Goal: Find specific page/section: Find specific page/section

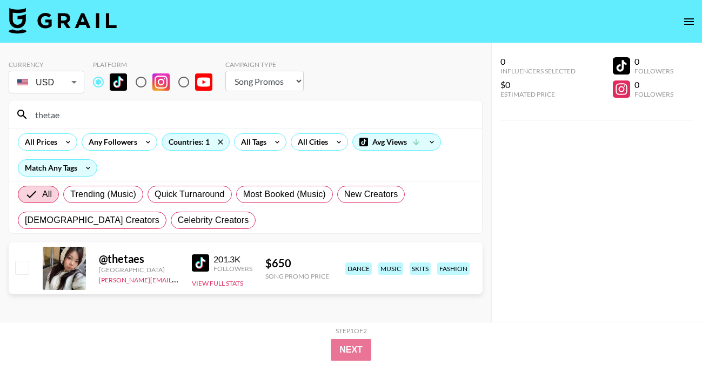
select select "Song"
drag, startPoint x: 84, startPoint y: 119, endPoint x: -28, endPoint y: 119, distance: 111.8
click at [0, 119] on html "Currency USD USD ​ Platform Campaign Type Choose Type... Song Promos Brand Prom…" at bounding box center [351, 204] width 702 height 408
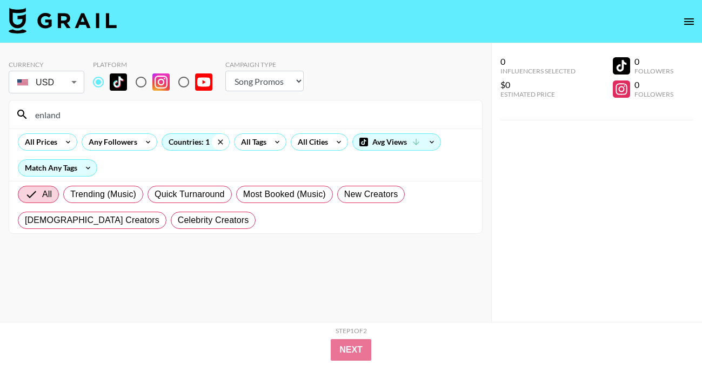
click at [218, 143] on icon at bounding box center [220, 141] width 5 height 5
click at [143, 117] on input "enland" at bounding box center [252, 114] width 447 height 17
type input "elanduelmul"
click at [87, 172] on icon at bounding box center [87, 168] width 17 height 16
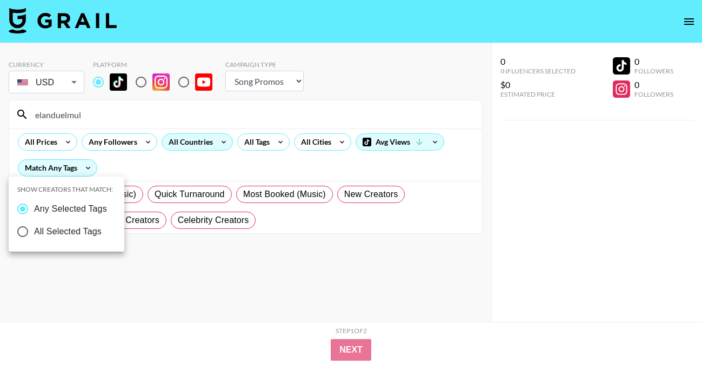
click at [171, 171] on div at bounding box center [351, 182] width 702 height 365
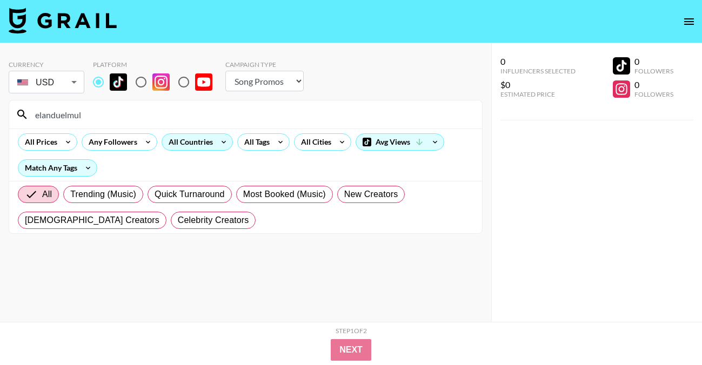
drag, startPoint x: 108, startPoint y: 122, endPoint x: 12, endPoint y: 110, distance: 96.8
click at [12, 110] on div "elanduelmul" at bounding box center [245, 114] width 473 height 28
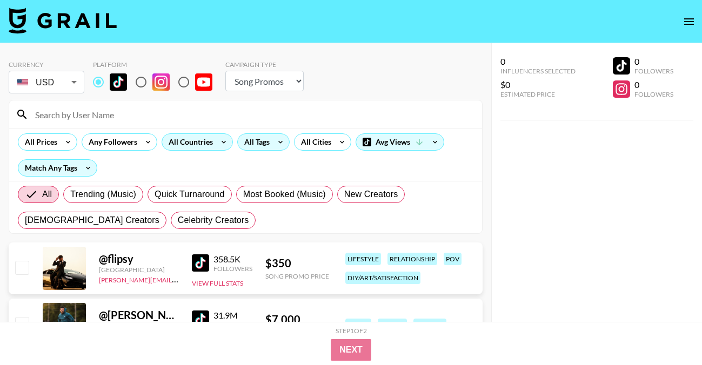
click at [257, 143] on div "All Tags" at bounding box center [255, 142] width 34 height 16
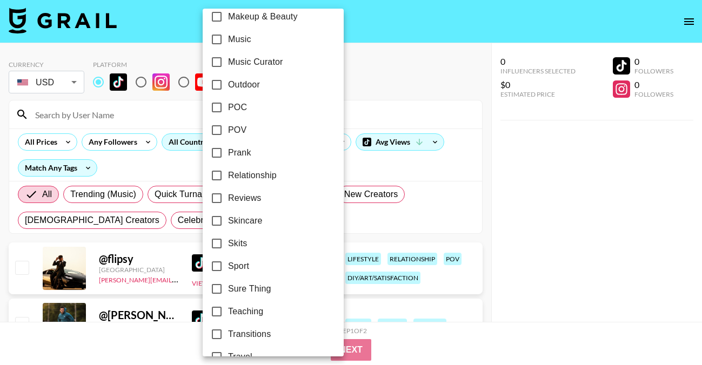
scroll to position [606, 0]
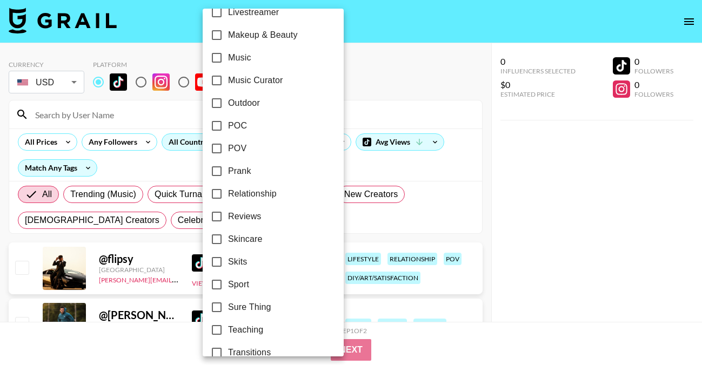
click at [244, 127] on span "POC" at bounding box center [237, 125] width 19 height 13
click at [228, 127] on input "POC" at bounding box center [216, 126] width 23 height 23
checkbox input "true"
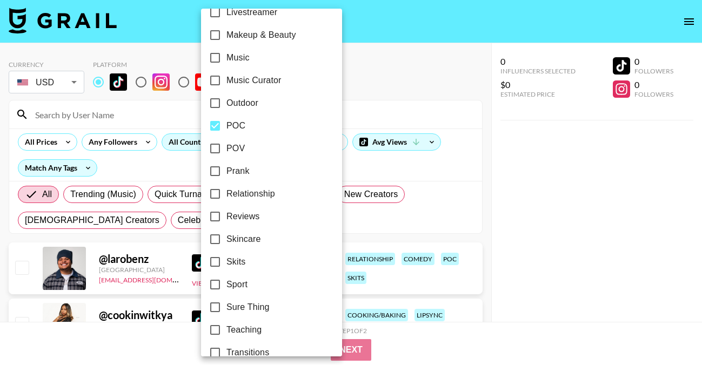
click at [520, 172] on div at bounding box center [351, 182] width 702 height 365
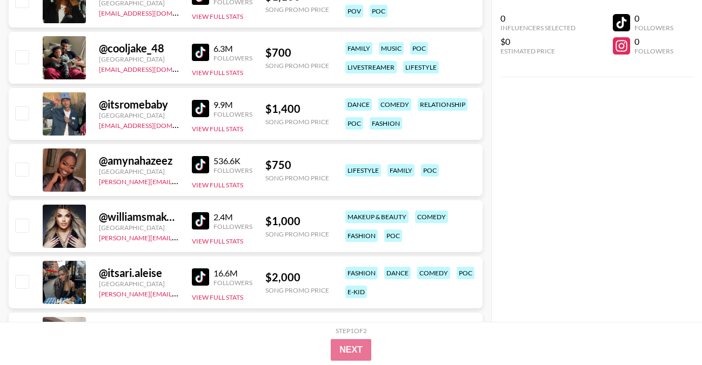
scroll to position [836, 0]
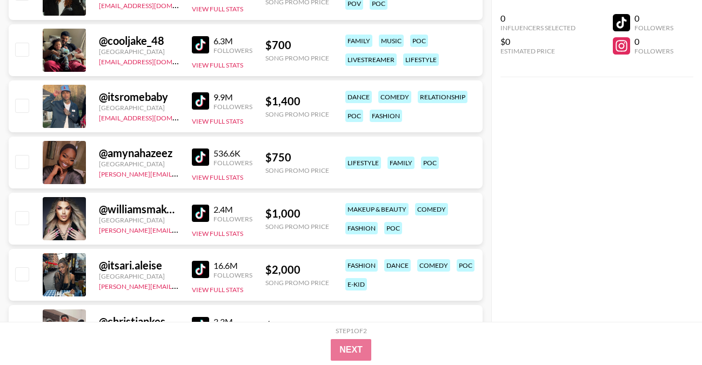
click at [201, 151] on img at bounding box center [200, 157] width 17 height 17
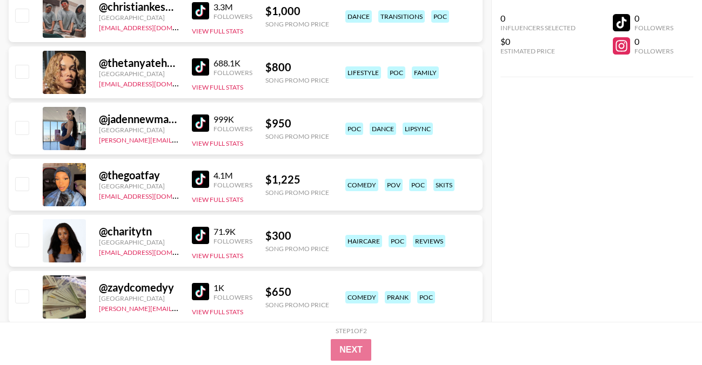
scroll to position [1154, 0]
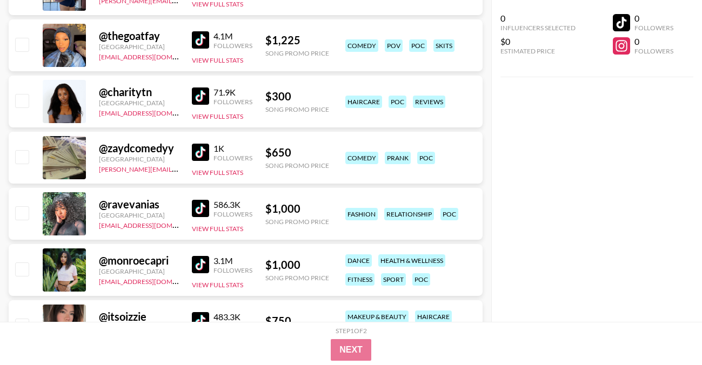
click at [267, 250] on div "@ monroecapri [GEOGRAPHIC_DATA] [EMAIL_ADDRESS][DOMAIN_NAME] 3.1M Followers Vie…" at bounding box center [246, 270] width 474 height 52
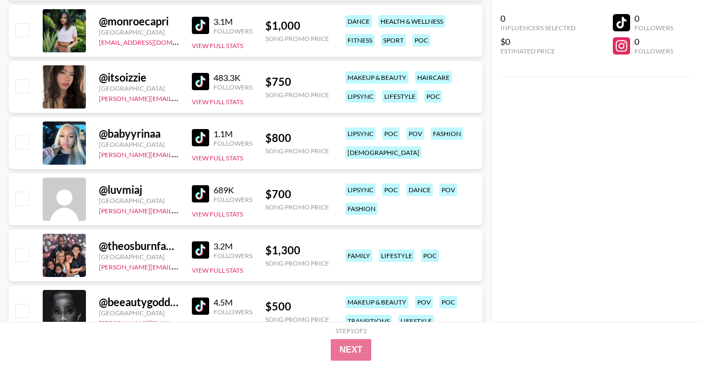
scroll to position [1535, 0]
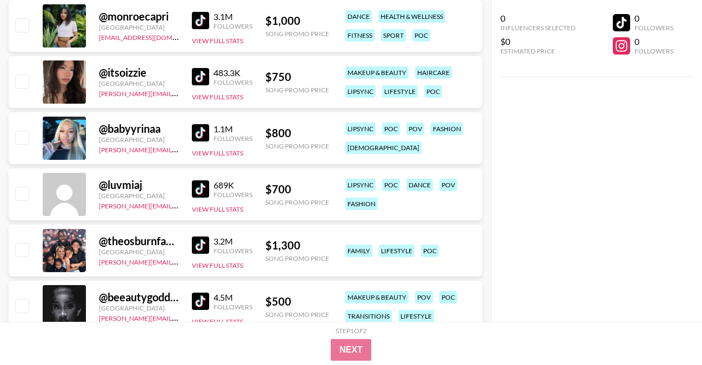
click at [202, 132] on img at bounding box center [200, 132] width 17 height 17
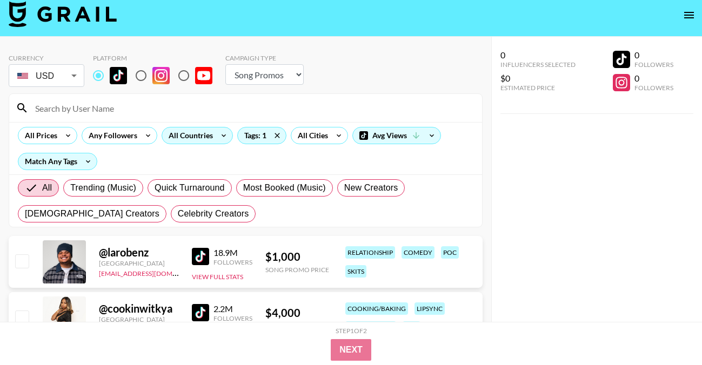
scroll to position [0, 0]
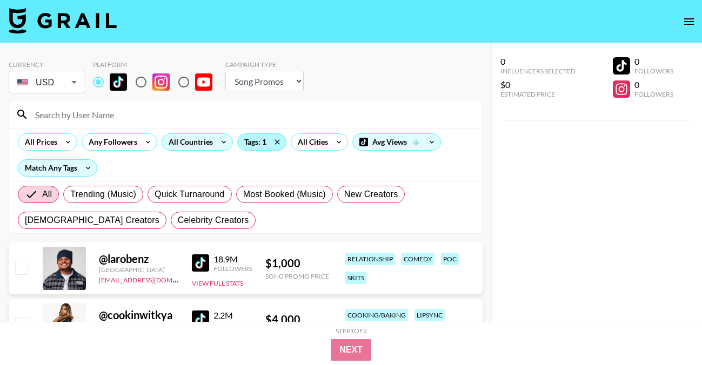
click at [254, 145] on div "Tags: 1" at bounding box center [262, 142] width 48 height 16
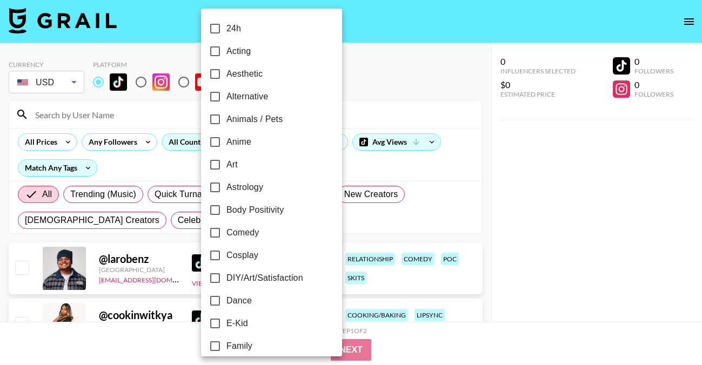
click at [235, 303] on span "Dance" at bounding box center [238, 300] width 25 height 13
click at [226, 303] on input "Dance" at bounding box center [215, 301] width 23 height 23
checkbox input "true"
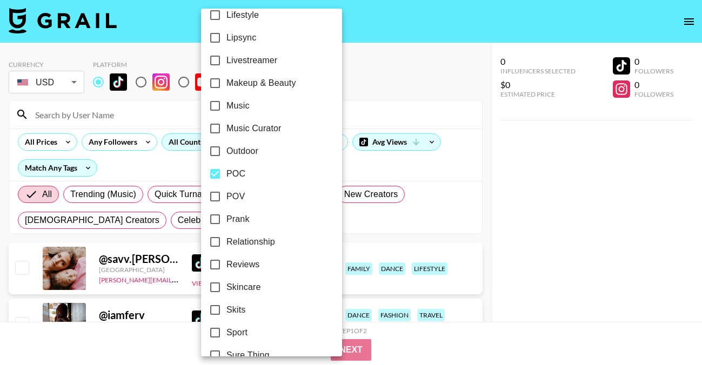
scroll to position [668, 0]
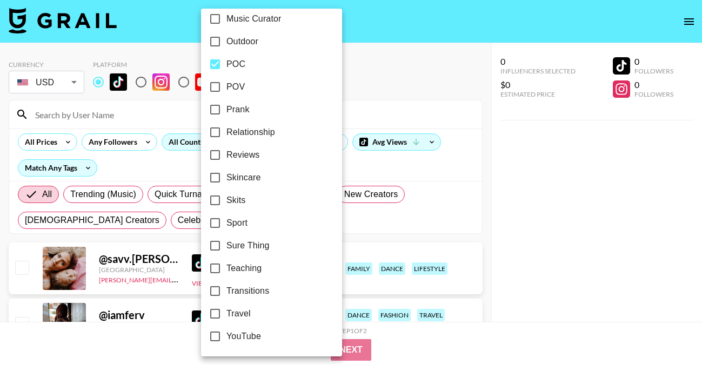
click at [235, 60] on span "POC" at bounding box center [235, 64] width 19 height 13
click at [226, 60] on input "POC" at bounding box center [215, 64] width 23 height 23
checkbox input "false"
click at [347, 77] on div at bounding box center [351, 182] width 702 height 365
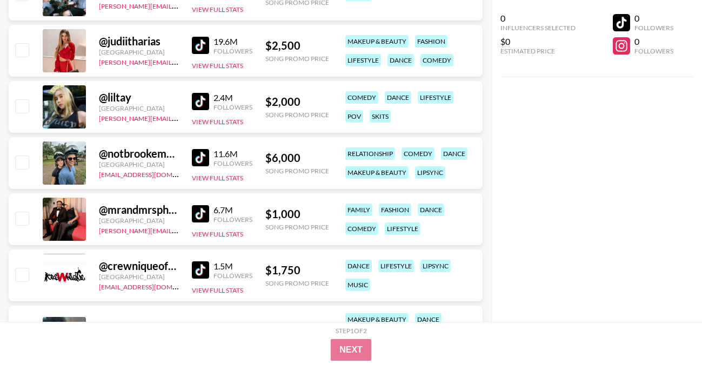
scroll to position [850, 0]
